Goal: Find specific fact: Find contact information

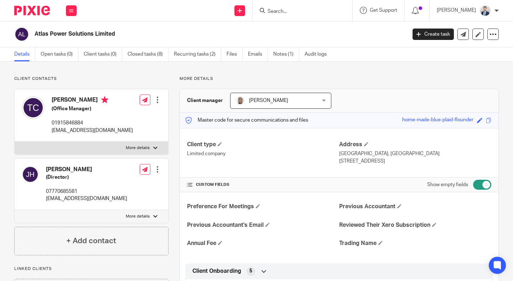
paste input "Elvaris Limited"
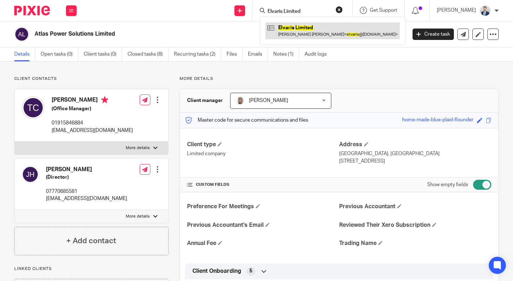
type input "Elvaris Limited"
click at [318, 27] on link at bounding box center [332, 30] width 134 height 16
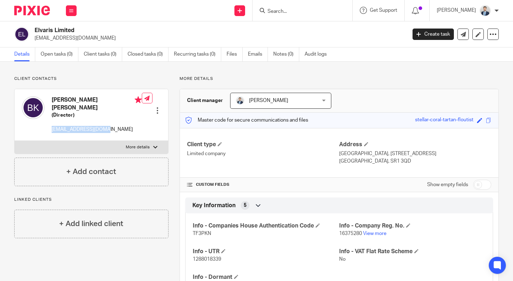
drag, startPoint x: 115, startPoint y: 125, endPoint x: 50, endPoint y: 124, distance: 65.2
click at [50, 124] on div "Benjamin Christian Karp (Director) elvaris@zugimpex.com" at bounding box center [82, 115] width 120 height 44
copy p "elvaris@zugimpex.com"
click at [68, 9] on button at bounding box center [71, 10] width 11 height 11
click at [69, 32] on link "Work" at bounding box center [67, 33] width 11 height 5
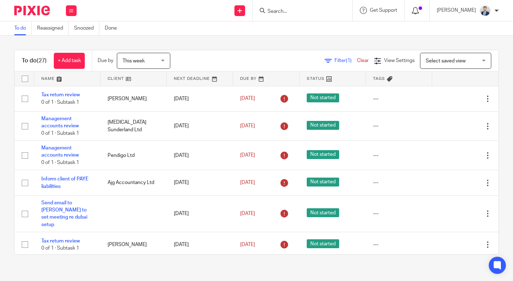
click at [419, 7] on icon at bounding box center [415, 10] width 7 height 7
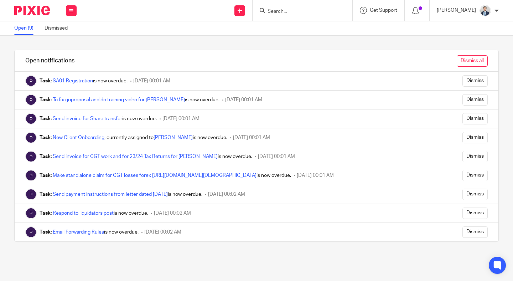
click at [469, 62] on input "Dismiss all" at bounding box center [471, 60] width 31 height 11
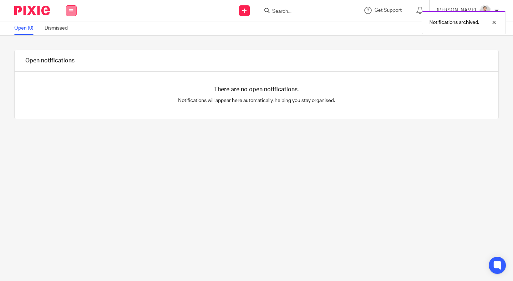
click at [75, 12] on button at bounding box center [71, 10] width 11 height 11
click at [74, 28] on ul "Work Email Clients Team Reports Settings" at bounding box center [71, 60] width 26 height 70
click at [74, 34] on li "Work" at bounding box center [71, 33] width 19 height 10
click at [70, 35] on link "Work" at bounding box center [67, 33] width 11 height 5
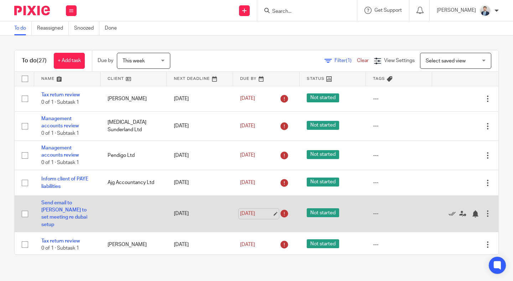
click at [247, 210] on link "[DATE]" at bounding box center [256, 213] width 32 height 7
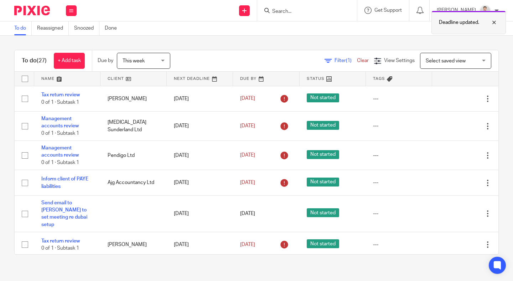
click at [494, 21] on div at bounding box center [488, 22] width 19 height 9
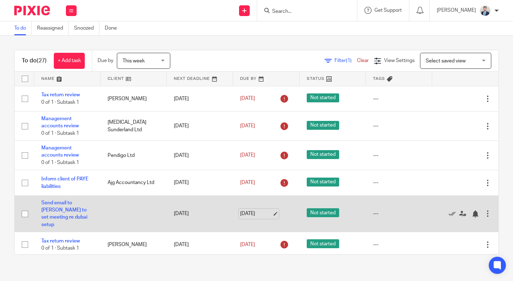
click at [253, 211] on link "[DATE]" at bounding box center [256, 213] width 32 height 7
